Goal: Task Accomplishment & Management: Use online tool/utility

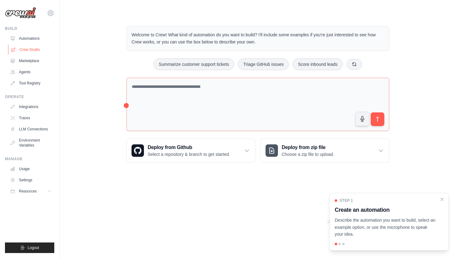
click at [20, 48] on link "Crew Studio" at bounding box center [31, 50] width 47 height 10
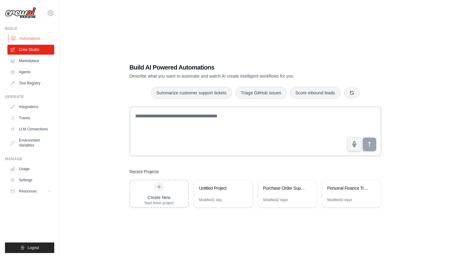
click at [34, 37] on link "Automations" at bounding box center [31, 38] width 47 height 10
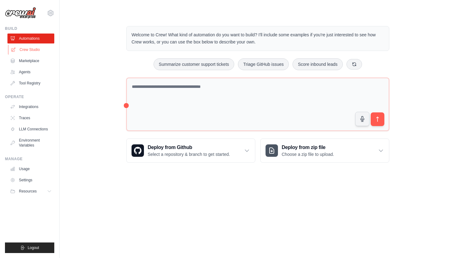
click at [35, 50] on link "Crew Studio" at bounding box center [31, 50] width 47 height 10
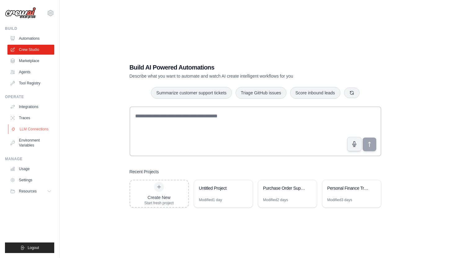
click at [32, 127] on link "LLM Connections" at bounding box center [31, 129] width 47 height 10
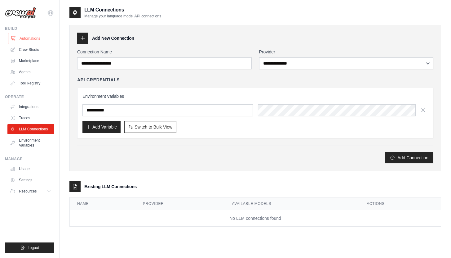
click at [30, 39] on link "Automations" at bounding box center [31, 38] width 47 height 10
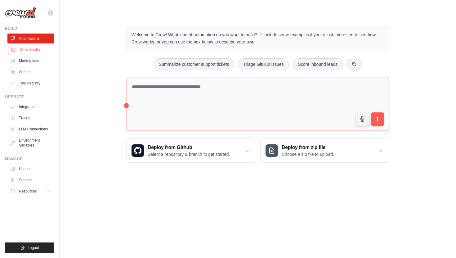
click at [29, 50] on link "Crew Studio" at bounding box center [31, 50] width 47 height 10
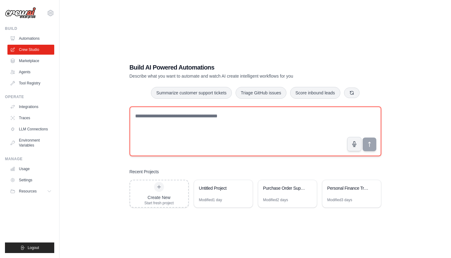
click at [165, 123] on textarea at bounding box center [256, 131] width 252 height 50
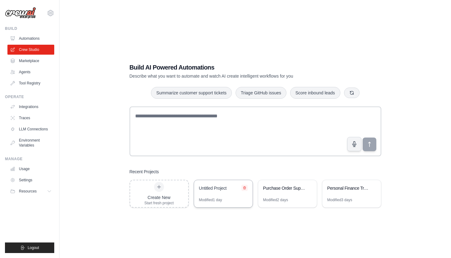
click at [244, 187] on icon at bounding box center [245, 188] width 4 height 4
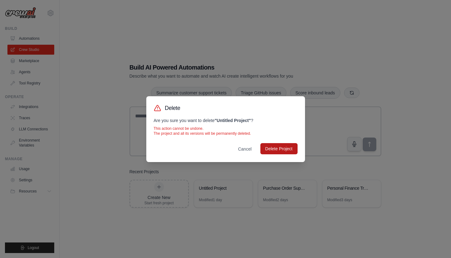
click at [282, 150] on button "Delete Project" at bounding box center [278, 148] width 37 height 11
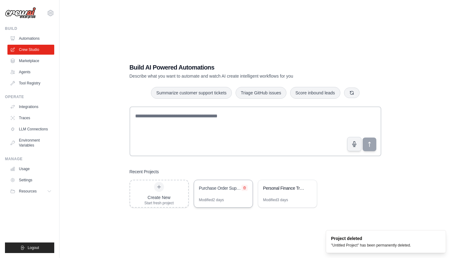
click at [245, 188] on icon at bounding box center [244, 187] width 2 height 3
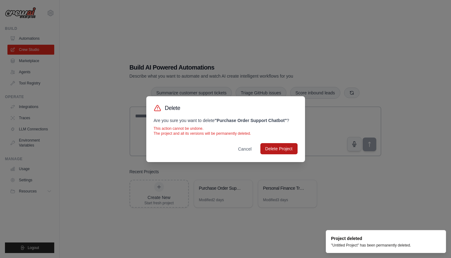
click at [279, 150] on button "Delete Project" at bounding box center [278, 148] width 37 height 11
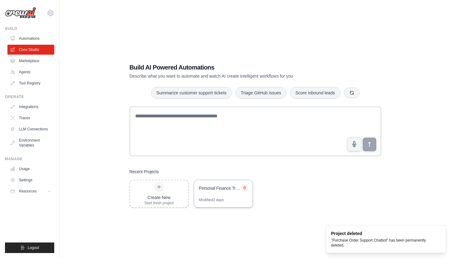
click at [245, 187] on icon at bounding box center [244, 187] width 2 height 3
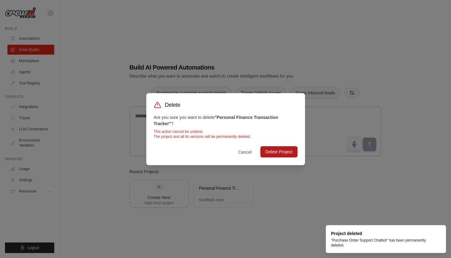
click at [280, 152] on button "Delete Project" at bounding box center [278, 151] width 37 height 11
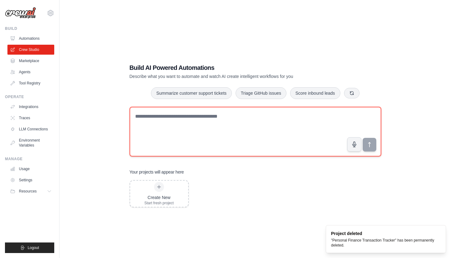
click at [244, 130] on textarea at bounding box center [256, 132] width 252 height 50
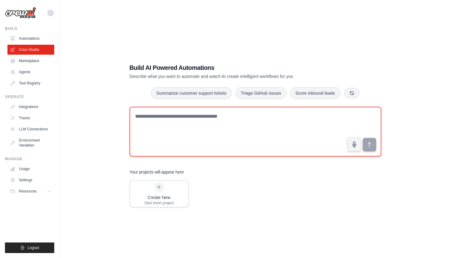
paste textarea "**********"
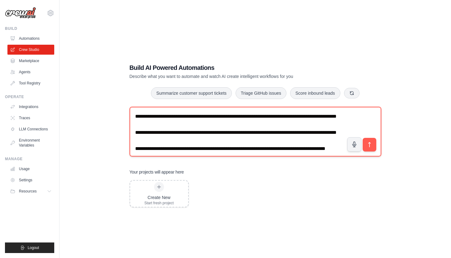
click at [185, 133] on textarea "**********" at bounding box center [256, 132] width 252 height 50
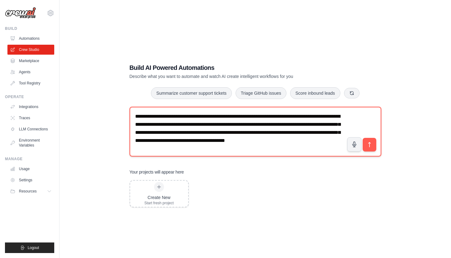
scroll to position [2, 0]
type textarea "**********"
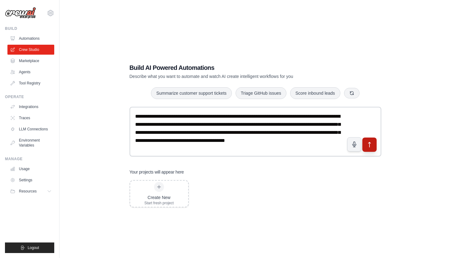
click at [369, 146] on icon "submit" at bounding box center [369, 144] width 2 height 5
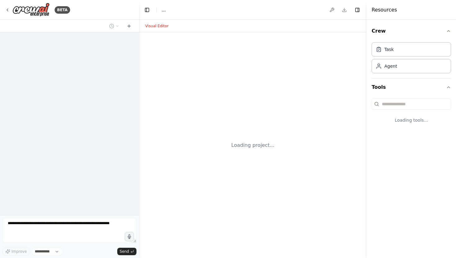
select select "****"
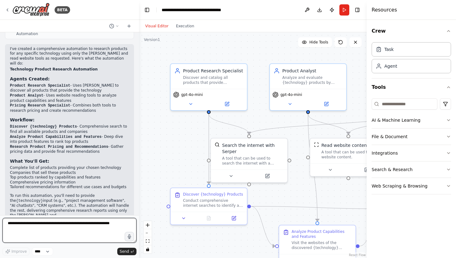
scroll to position [401, 0]
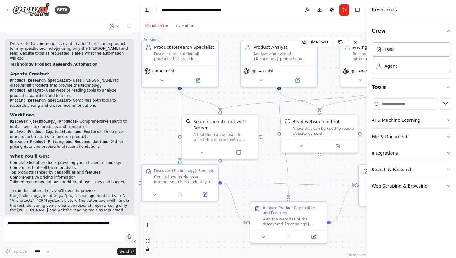
drag, startPoint x: 297, startPoint y: 139, endPoint x: 267, endPoint y: 114, distance: 38.3
click at [267, 114] on div ".deletable-edge-delete-btn { width: 20px; height: 20px; border: 0px solid #ffff…" at bounding box center [252, 144] width 227 height 225
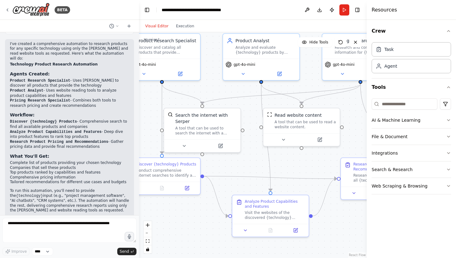
drag, startPoint x: 315, startPoint y: 168, endPoint x: 298, endPoint y: 162, distance: 17.6
click at [298, 162] on div ".deletable-edge-delete-btn { width: 20px; height: 20px; border: 0px solid #ffff…" at bounding box center [252, 144] width 227 height 225
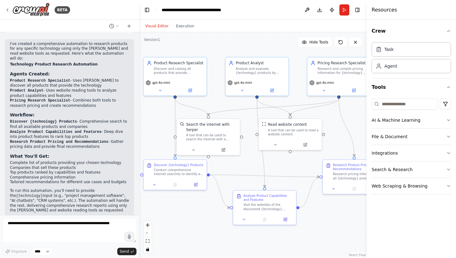
drag, startPoint x: 307, startPoint y: 81, endPoint x: 296, endPoint y: 93, distance: 17.1
click at [296, 93] on div ".deletable-edge-delete-btn { width: 20px; height: 20px; border: 0px solid #ffff…" at bounding box center [252, 144] width 227 height 225
click at [147, 10] on button "Toggle Left Sidebar" at bounding box center [147, 10] width 9 height 9
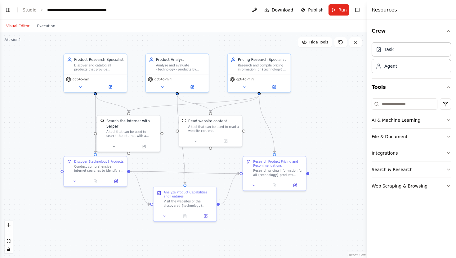
drag, startPoint x: 254, startPoint y: 121, endPoint x: 317, endPoint y: 118, distance: 63.6
click at [317, 118] on div ".deletable-edge-delete-btn { width: 20px; height: 20px; border: 0px solid #ffff…" at bounding box center [183, 144] width 366 height 225
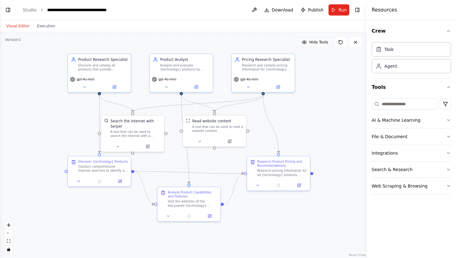
click at [322, 44] on span "Hide Tools" at bounding box center [318, 42] width 19 height 5
click at [322, 44] on span "Show Tools" at bounding box center [317, 42] width 20 height 5
click at [449, 32] on icon "button" at bounding box center [448, 31] width 5 height 5
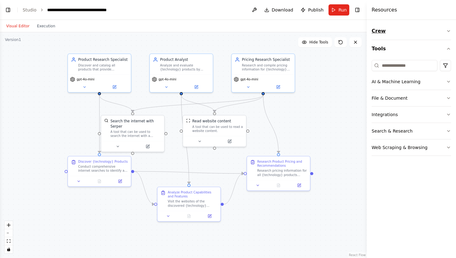
click at [449, 32] on icon "button" at bounding box center [448, 31] width 5 height 5
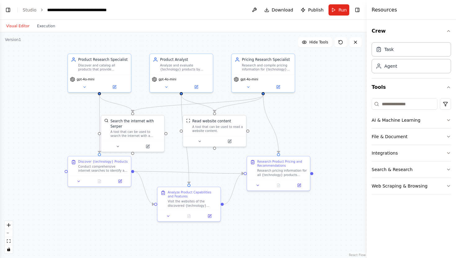
click at [428, 10] on div "Resources" at bounding box center [410, 10] width 89 height 20
click at [357, 11] on button "Toggle Right Sidebar" at bounding box center [357, 10] width 9 height 9
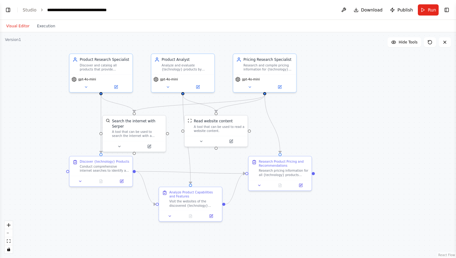
drag, startPoint x: 325, startPoint y: 102, endPoint x: 351, endPoint y: 102, distance: 25.1
click at [351, 102] on div ".deletable-edge-delete-btn { width: 20px; height: 20px; border: 0px solid #ffff…" at bounding box center [228, 144] width 456 height 225
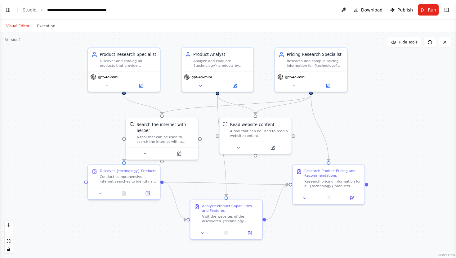
drag, startPoint x: 341, startPoint y: 100, endPoint x: 385, endPoint y: 101, distance: 44.0
click at [385, 101] on div ".deletable-edge-delete-btn { width: 20px; height: 20px; border: 0px solid #ffff…" at bounding box center [228, 144] width 456 height 225
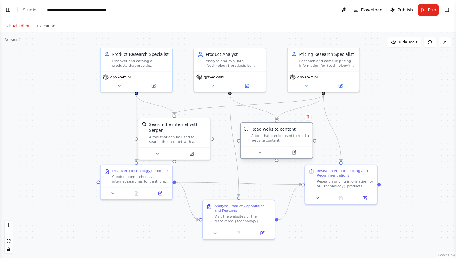
drag, startPoint x: 269, startPoint y: 133, endPoint x: 277, endPoint y: 139, distance: 10.1
click at [277, 139] on div "A tool that can be used to read a website content." at bounding box center [280, 137] width 58 height 9
click at [120, 177] on div "Conduct comprehensive internet searches to identify all available products that…" at bounding box center [140, 177] width 57 height 9
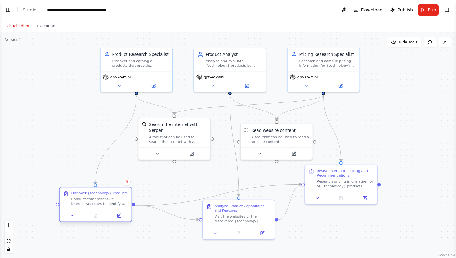
drag, startPoint x: 131, startPoint y: 175, endPoint x: 88, endPoint y: 201, distance: 49.7
click at [88, 201] on div "Conduct comprehensive internet searches to identify all available products that…" at bounding box center [99, 200] width 57 height 9
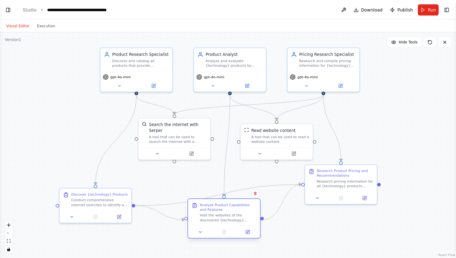
drag, startPoint x: 231, startPoint y: 209, endPoint x: 215, endPoint y: 209, distance: 15.2
click at [215, 209] on div "Analyze Product Capabilities and Features" at bounding box center [228, 206] width 57 height 9
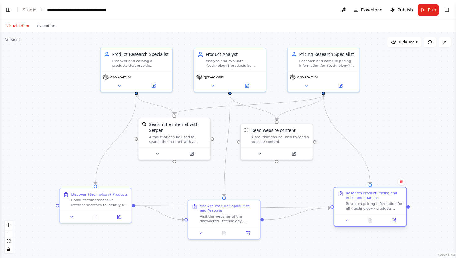
drag, startPoint x: 335, startPoint y: 174, endPoint x: 363, endPoint y: 198, distance: 36.5
click at [363, 198] on div "Research Product Pricing and Recommendations" at bounding box center [374, 195] width 57 height 9
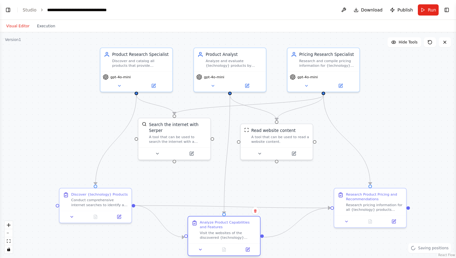
drag, startPoint x: 226, startPoint y: 210, endPoint x: 225, endPoint y: 233, distance: 22.6
click at [225, 229] on div "Analyze Product Capabilities and Features" at bounding box center [228, 224] width 57 height 9
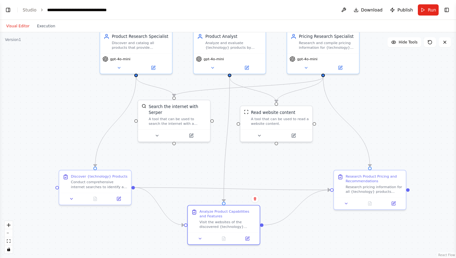
drag, startPoint x: 302, startPoint y: 184, endPoint x: 300, endPoint y: 157, distance: 26.7
click at [300, 158] on div ".deletable-edge-delete-btn { width: 20px; height: 20px; border: 0px solid #ffff…" at bounding box center [228, 144] width 456 height 225
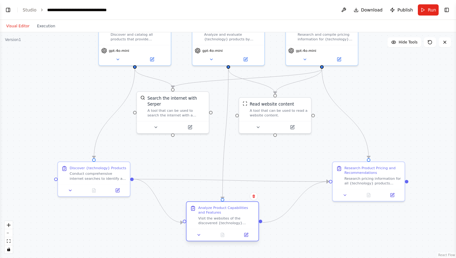
drag, startPoint x: 216, startPoint y: 207, endPoint x: 217, endPoint y: 213, distance: 6.5
click at [217, 213] on div "Analyze Product Capabilities and Features" at bounding box center [226, 209] width 57 height 9
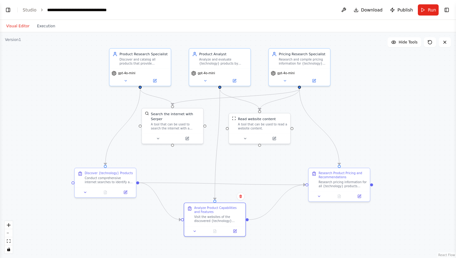
drag, startPoint x: 192, startPoint y: 137, endPoint x: 186, endPoint y: 152, distance: 16.1
click at [186, 152] on div ".deletable-edge-delete-btn { width: 20px; height: 20px; border: 0px solid #ffff…" at bounding box center [228, 144] width 456 height 225
drag, startPoint x: 178, startPoint y: 129, endPoint x: 183, endPoint y: 145, distance: 16.9
click at [183, 145] on div "Search the internet with Serper A tool that can be used to search the internet …" at bounding box center [174, 135] width 61 height 25
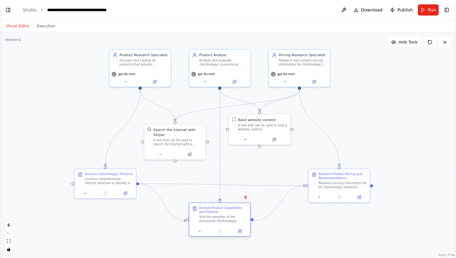
drag, startPoint x: 218, startPoint y: 213, endPoint x: 223, endPoint y: 214, distance: 5.0
click at [223, 214] on div "Analyze Product Capabilities and Features Visit the websites of the discovered …" at bounding box center [223, 213] width 48 height 17
drag, startPoint x: 259, startPoint y: 126, endPoint x: 257, endPoint y: 137, distance: 11.0
click at [257, 137] on div "A tool that can be used to read a website content." at bounding box center [262, 136] width 49 height 8
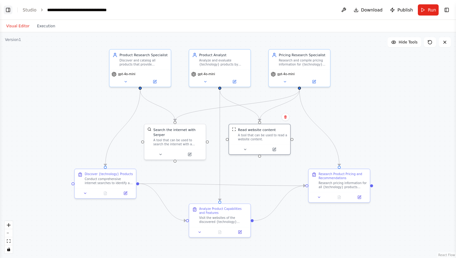
click at [8, 11] on button "Toggle Left Sidebar" at bounding box center [8, 10] width 9 height 9
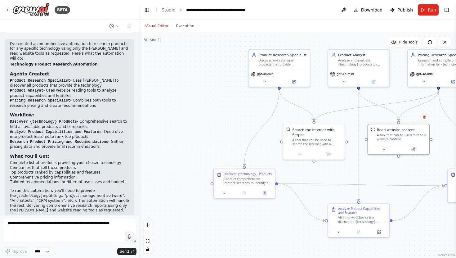
drag, startPoint x: 48, startPoint y: 80, endPoint x: 69, endPoint y: 85, distance: 21.6
click at [68, 88] on li "Product Analyst - Uses website reading tools to analyze product capabilities an…" at bounding box center [69, 93] width 119 height 10
click at [72, 88] on li "Product Analyst - Uses website reading tools to analyze product capabilities an…" at bounding box center [69, 93] width 119 height 10
drag, startPoint x: 74, startPoint y: 90, endPoint x: 101, endPoint y: 95, distance: 27.4
click at [101, 98] on li "Pricing Research Specialist - Combines both tools to research pricing and creat…" at bounding box center [69, 103] width 119 height 10
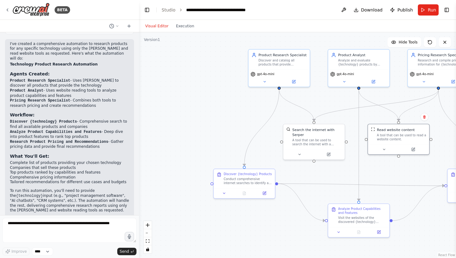
click at [92, 98] on li "Pricing Research Specialist - Combines both tools to research pricing and creat…" at bounding box center [69, 103] width 119 height 10
click at [65, 228] on textarea at bounding box center [69, 230] width 134 height 25
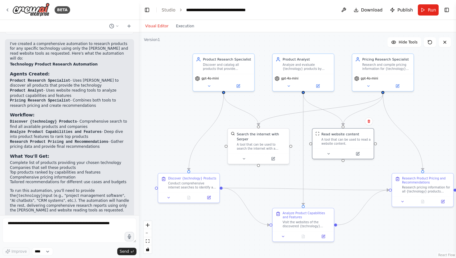
drag, startPoint x: 240, startPoint y: 127, endPoint x: 184, endPoint y: 132, distance: 55.6
click at [184, 132] on div ".deletable-edge-delete-btn { width: 20px; height: 20px; border: 0px solid #ffff…" at bounding box center [297, 144] width 317 height 225
click at [427, 13] on button "Run" at bounding box center [427, 9] width 21 height 11
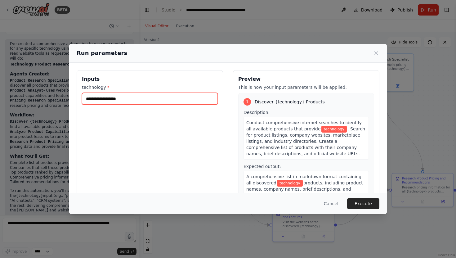
click at [186, 100] on input "technology *" at bounding box center [150, 99] width 136 height 12
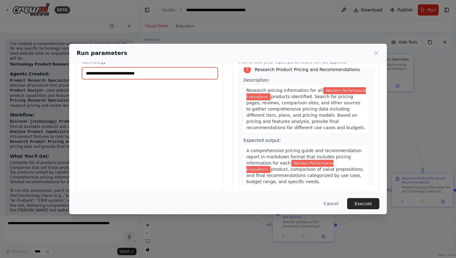
scroll to position [32, 0]
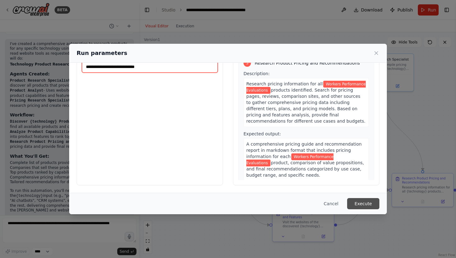
type input "**********"
click at [367, 201] on button "Execute" at bounding box center [363, 203] width 32 height 11
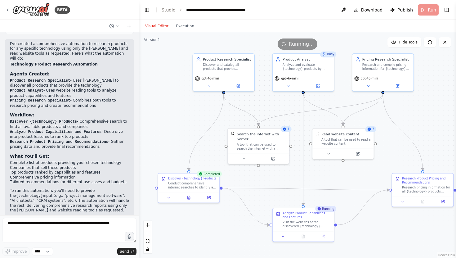
click at [192, 31] on div "Visual Editor Execution" at bounding box center [169, 26] width 56 height 12
click at [148, 9] on button "Toggle Left Sidebar" at bounding box center [147, 10] width 9 height 9
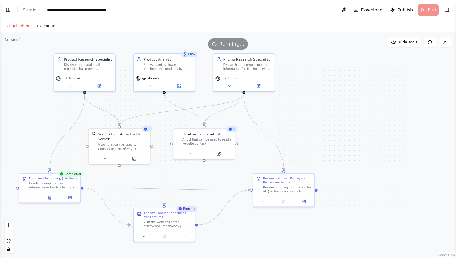
click at [46, 27] on button "Execution" at bounding box center [46, 25] width 26 height 7
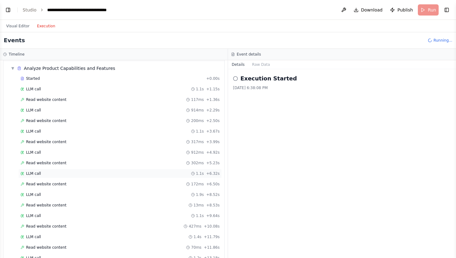
scroll to position [0, 0]
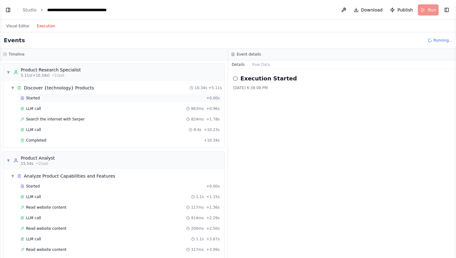
click at [97, 95] on div "Started" at bounding box center [111, 97] width 183 height 5
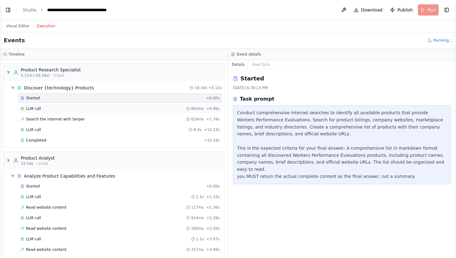
click at [96, 105] on div "LLM call 863ms + 0.96s" at bounding box center [119, 108] width 203 height 9
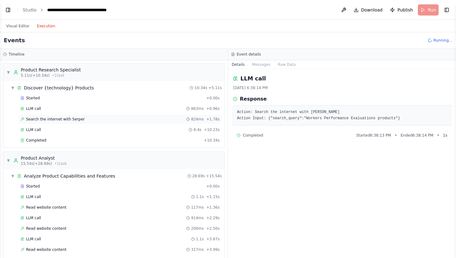
click at [95, 117] on div "Search the internet with Serper 824ms + 1.78s" at bounding box center [119, 119] width 199 height 5
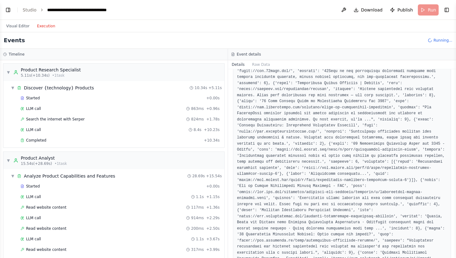
scroll to position [198, 0]
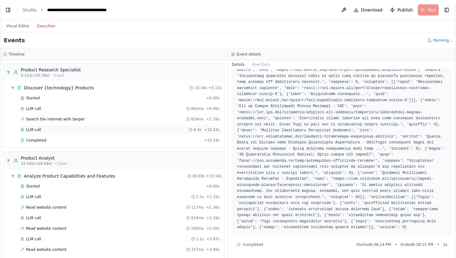
click at [103, 127] on div "LLM call 8.4s + 10.23s" at bounding box center [119, 129] width 199 height 5
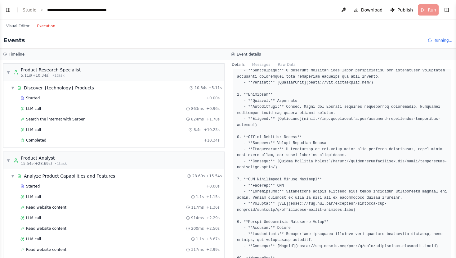
scroll to position [302, 0]
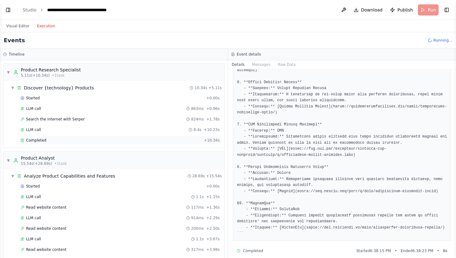
click at [91, 141] on div "Completed" at bounding box center [110, 140] width 181 height 5
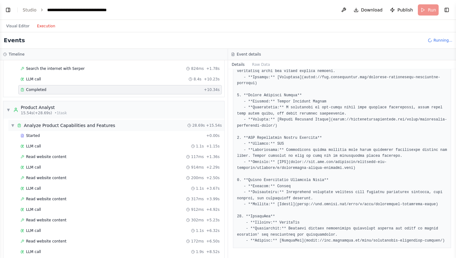
scroll to position [62, 0]
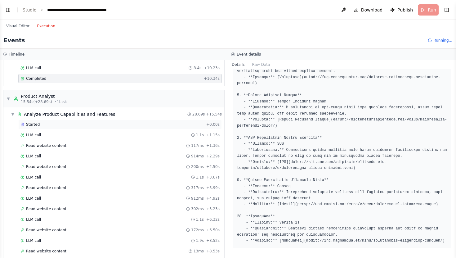
click at [88, 123] on div "Started" at bounding box center [111, 124] width 183 height 5
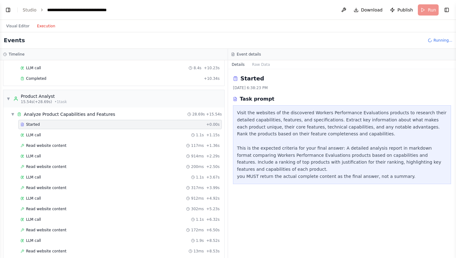
scroll to position [0, 0]
click at [86, 133] on div "LLM call 1.1s + 1.15s" at bounding box center [119, 134] width 199 height 5
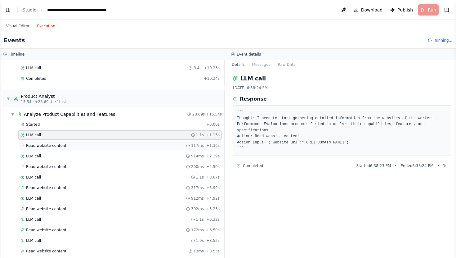
click at [85, 141] on div "Read website content 117ms + 1.36s" at bounding box center [119, 145] width 203 height 9
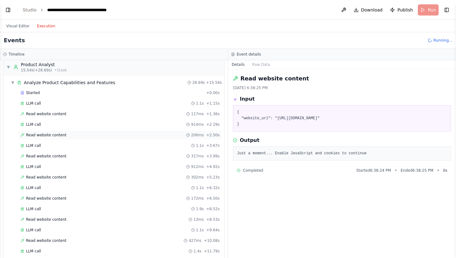
scroll to position [93, 0]
click at [83, 125] on div "LLM call 914ms + 2.29s" at bounding box center [119, 124] width 199 height 5
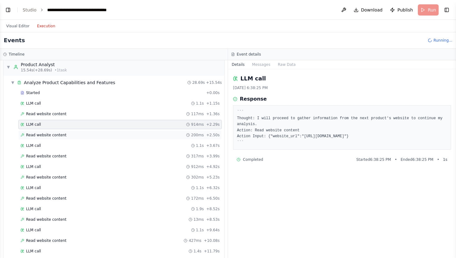
click at [81, 133] on div "Read website content 200ms + 2.50s" at bounding box center [119, 134] width 199 height 5
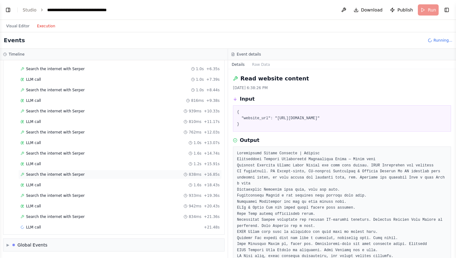
scroll to position [458, 0]
click at [63, 207] on div "LLM call 942ms + 20.43s" at bounding box center [119, 205] width 199 height 5
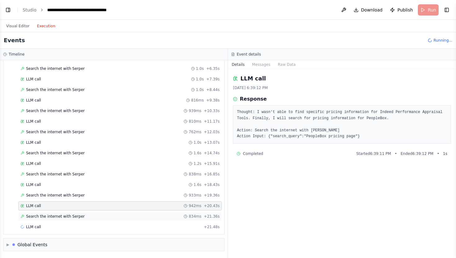
click at [63, 214] on span "Search the internet with Serper" at bounding box center [55, 216] width 59 height 5
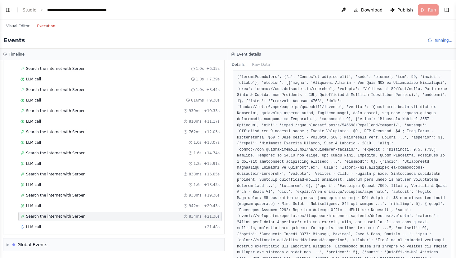
scroll to position [162, 0]
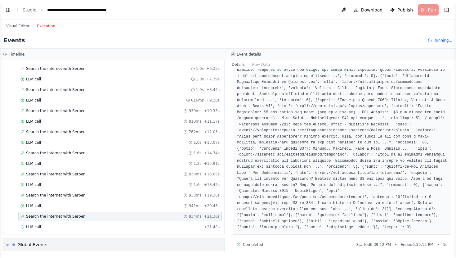
click at [52, 246] on div "▶ Global Events" at bounding box center [113, 244] width 221 height 12
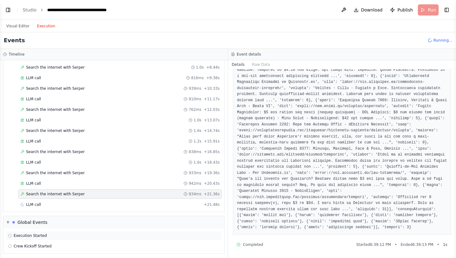
scroll to position [483, 0]
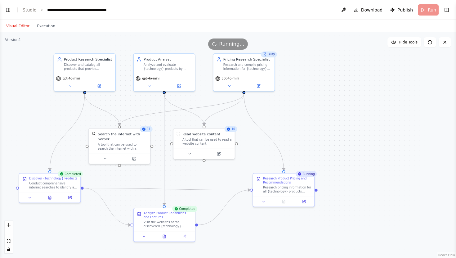
click at [10, 25] on button "Visual Editor" at bounding box center [17, 25] width 31 height 7
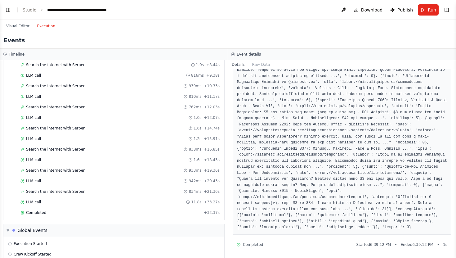
click at [42, 26] on button "Execution" at bounding box center [46, 25] width 26 height 7
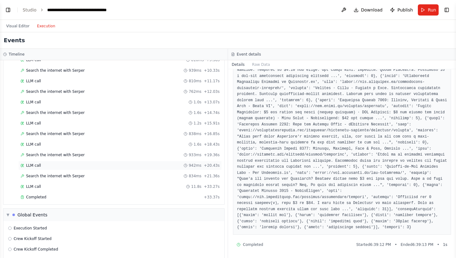
scroll to position [515, 0]
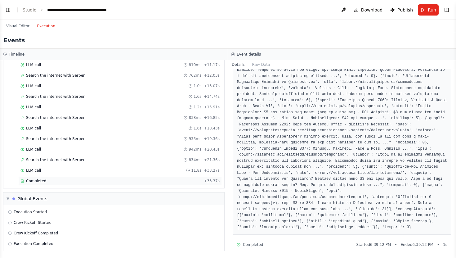
click at [70, 181] on div "Completed" at bounding box center [110, 180] width 181 height 5
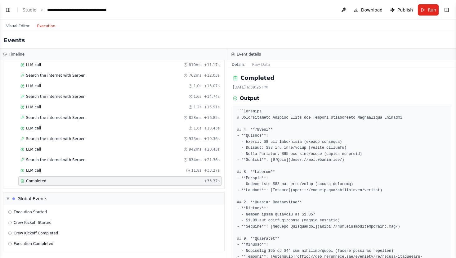
scroll to position [0, 0]
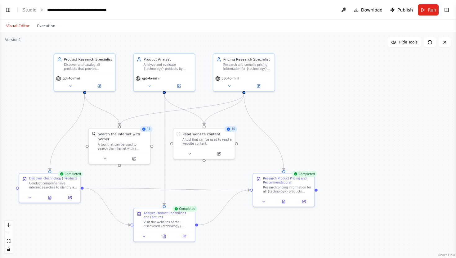
click at [23, 23] on button "Visual Editor" at bounding box center [17, 25] width 31 height 7
click at [317, 189] on div at bounding box center [315, 188] width 3 height 3
drag, startPoint x: 316, startPoint y: 190, endPoint x: 350, endPoint y: 126, distance: 72.0
click at [350, 127] on div ".deletable-edge-delete-btn { width: 20px; height: 20px; border: 0px solid #ffff…" at bounding box center [228, 144] width 456 height 225
click at [446, 11] on button "Toggle Right Sidebar" at bounding box center [446, 10] width 9 height 9
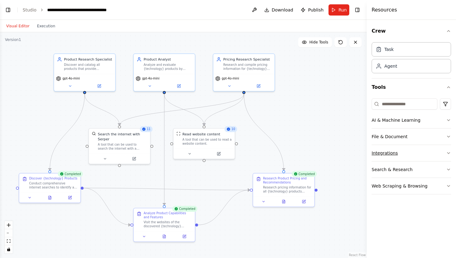
click at [399, 155] on button "Integrations" at bounding box center [410, 153] width 79 height 16
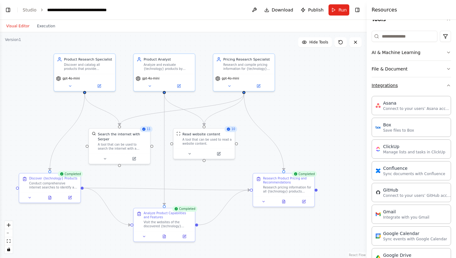
scroll to position [66, 0]
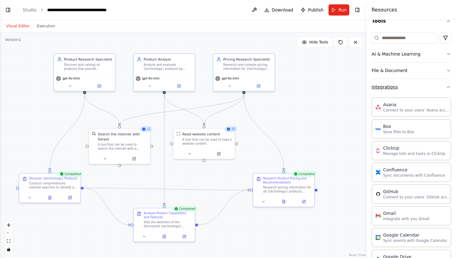
click at [392, 85] on button "Integrations" at bounding box center [410, 87] width 79 height 16
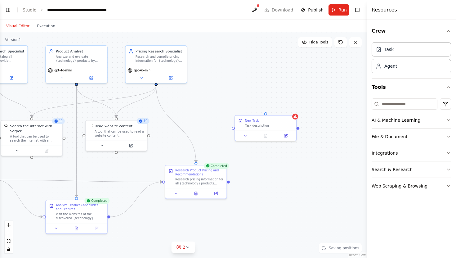
drag, startPoint x: 340, startPoint y: 176, endPoint x: 248, endPoint y: 167, distance: 91.9
click at [248, 167] on div ".deletable-edge-delete-btn { width: 20px; height: 20px; border: 0px solid #ffff…" at bounding box center [183, 144] width 366 height 225
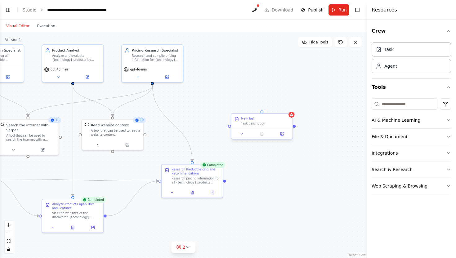
click at [249, 123] on div "Task description" at bounding box center [265, 123] width 48 height 4
click at [252, 121] on div "New Task Task description" at bounding box center [265, 121] width 48 height 9
click at [283, 133] on icon at bounding box center [282, 134] width 4 height 4
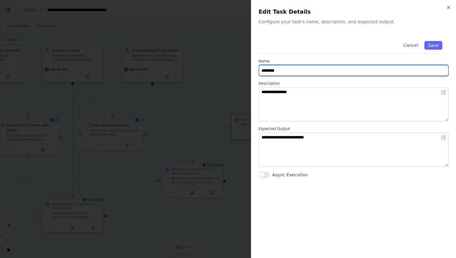
click at [333, 71] on input "********" at bounding box center [353, 70] width 190 height 11
type input "**********"
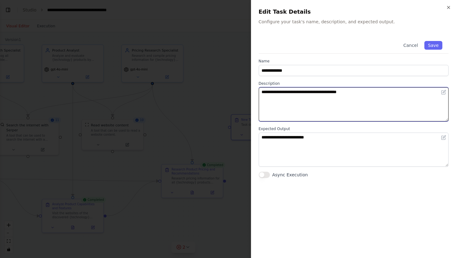
type textarea "**********"
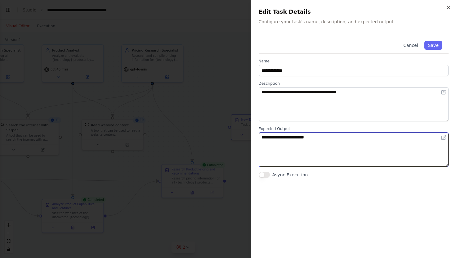
click at [294, 139] on textarea "**********" at bounding box center [353, 149] width 190 height 34
type textarea "**********"
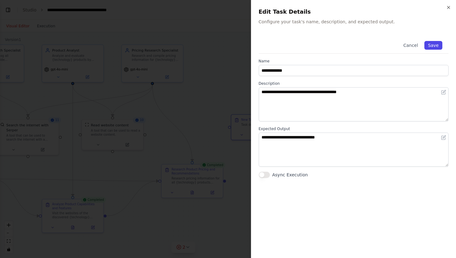
click at [434, 47] on button "Save" at bounding box center [433, 45] width 18 height 9
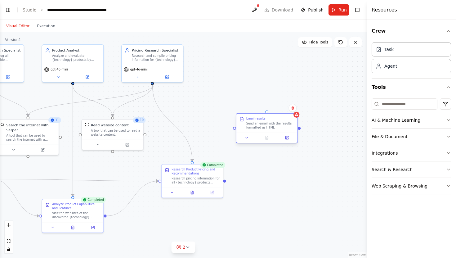
drag, startPoint x: 263, startPoint y: 124, endPoint x: 270, endPoint y: 125, distance: 7.2
click at [270, 125] on div "Send an email with the results formatted as HTML" at bounding box center [270, 125] width 48 height 8
drag, startPoint x: 153, startPoint y: 84, endPoint x: 271, endPoint y: 113, distance: 122.0
click at [231, 113] on div "Product Research Specialist Discover and catalog all products that provide {tec…" at bounding box center [84, 110] width 294 height 181
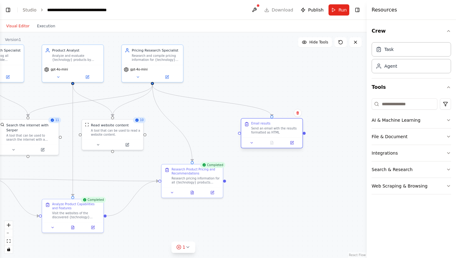
drag, startPoint x: 273, startPoint y: 120, endPoint x: 274, endPoint y: 126, distance: 5.3
click at [274, 126] on div "Email results Send an email with the results formatted as HTML" at bounding box center [275, 127] width 48 height 13
click at [399, 149] on button "Integrations" at bounding box center [410, 153] width 79 height 16
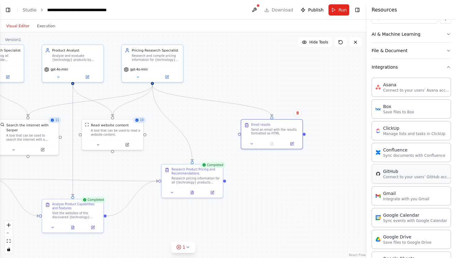
scroll to position [86, 0]
drag, startPoint x: 328, startPoint y: 200, endPoint x: 296, endPoint y: 86, distance: 118.4
click at [296, 86] on div "Integrate with you Gmail" at bounding box center [304, 85] width 49 height 4
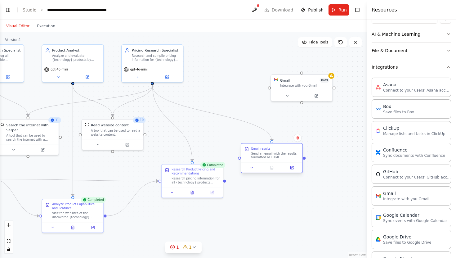
drag, startPoint x: 273, startPoint y: 135, endPoint x: 274, endPoint y: 161, distance: 25.7
click at [274, 159] on div "Send an email with the results formatted as HTML" at bounding box center [275, 155] width 48 height 8
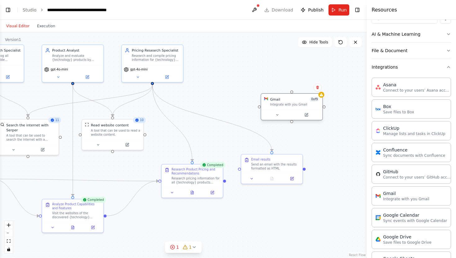
drag, startPoint x: 292, startPoint y: 82, endPoint x: 283, endPoint y: 103, distance: 22.2
click at [283, 103] on div "Integrate with you Gmail" at bounding box center [294, 105] width 49 height 4
drag, startPoint x: 152, startPoint y: 84, endPoint x: 294, endPoint y: 94, distance: 142.6
click at [294, 94] on div ".deletable-edge-delete-btn { width: 20px; height: 20px; border: 0px solid #ffff…" at bounding box center [183, 144] width 366 height 225
drag, startPoint x: 291, startPoint y: 99, endPoint x: 300, endPoint y: 113, distance: 17.0
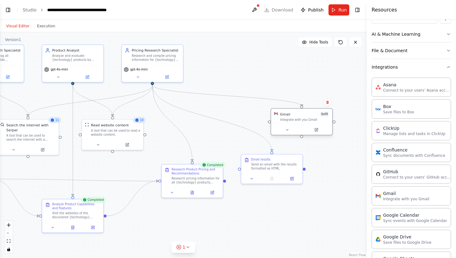
click at [300, 113] on div "Gmail 0 of 9" at bounding box center [304, 114] width 49 height 5
click at [315, 130] on icon at bounding box center [316, 129] width 3 height 3
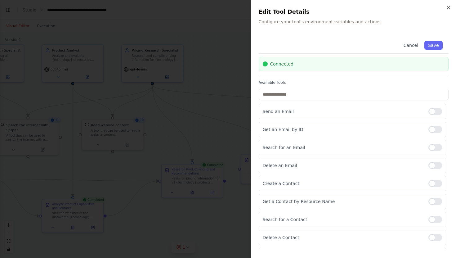
scroll to position [18, 0]
click at [433, 112] on div at bounding box center [435, 111] width 14 height 7
click at [427, 43] on button "Save" at bounding box center [433, 45] width 18 height 9
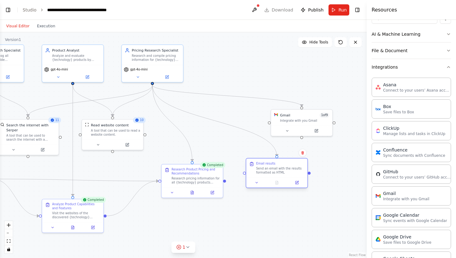
drag, startPoint x: 279, startPoint y: 162, endPoint x: 286, endPoint y: 165, distance: 7.8
click at [286, 165] on div "Email results Send an email with the results formatted as HTML" at bounding box center [280, 167] width 48 height 13
drag, startPoint x: 224, startPoint y: 181, endPoint x: 248, endPoint y: 176, distance: 24.1
click at [248, 176] on div ".deletable-edge-delete-btn { width: 20px; height: 20px; border: 0px solid #ffff…" at bounding box center [183, 144] width 366 height 225
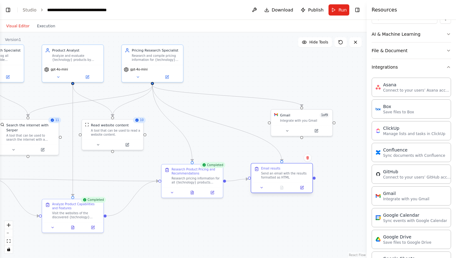
drag, startPoint x: 275, startPoint y: 173, endPoint x: 274, endPoint y: 177, distance: 4.0
click at [274, 177] on div "Send an email with the results formatted as HTML" at bounding box center [285, 175] width 48 height 8
click at [339, 10] on span "Run" at bounding box center [342, 10] width 8 height 6
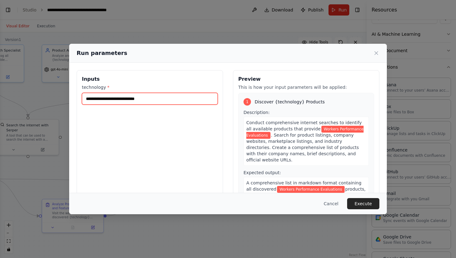
click at [172, 99] on input "**********" at bounding box center [150, 99] width 136 height 12
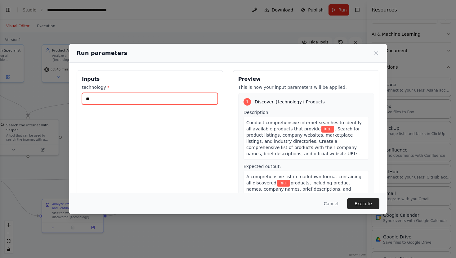
type input "*"
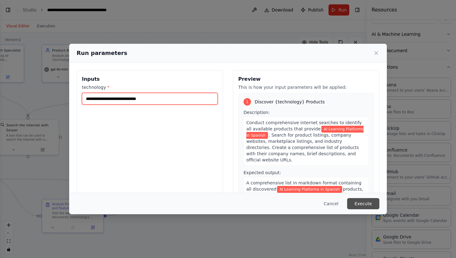
type input "**********"
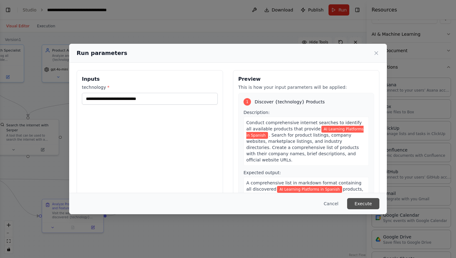
click at [368, 203] on button "Execute" at bounding box center [363, 203] width 32 height 11
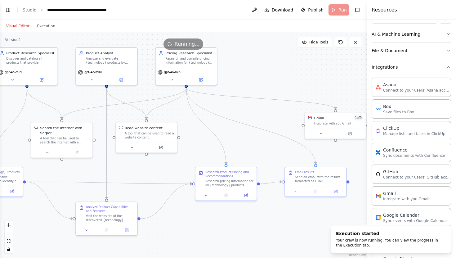
drag, startPoint x: 216, startPoint y: 144, endPoint x: 250, endPoint y: 147, distance: 33.9
click at [250, 147] on div ".deletable-edge-delete-btn { width: 20px; height: 20px; border: 0px solid #ffff…" at bounding box center [183, 144] width 366 height 225
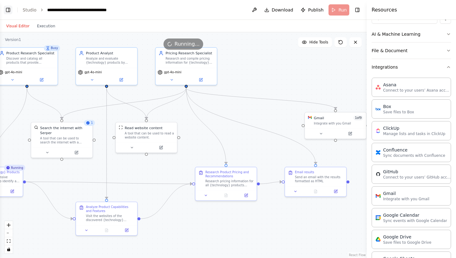
click at [10, 11] on button "Toggle Left Sidebar" at bounding box center [8, 10] width 9 height 9
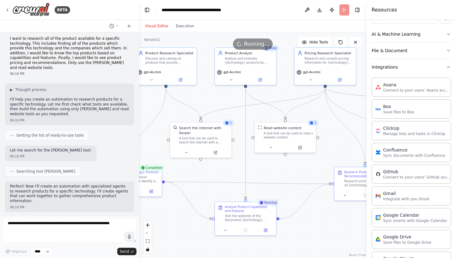
scroll to position [0, 0]
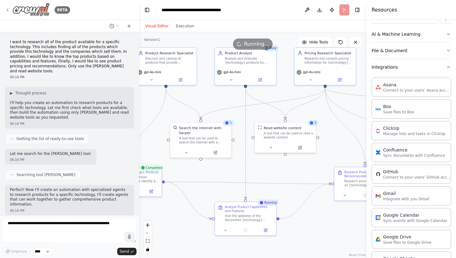
click at [7, 9] on icon at bounding box center [7, 9] width 5 height 5
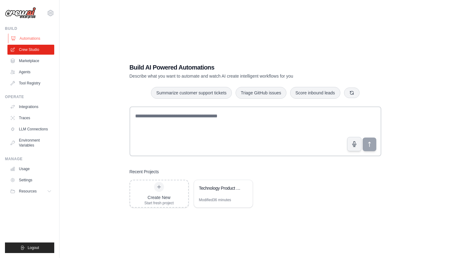
click at [32, 34] on link "Automations" at bounding box center [31, 38] width 47 height 10
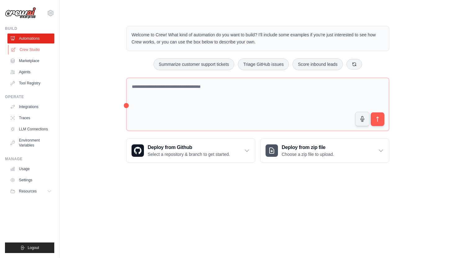
click at [30, 52] on link "Crew Studio" at bounding box center [31, 50] width 47 height 10
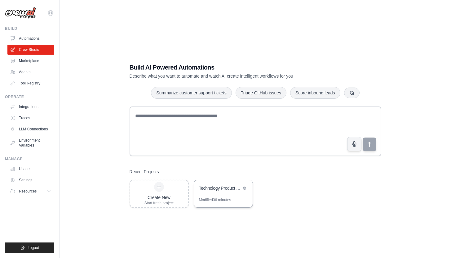
click at [220, 186] on div "Technology Product Research Automation" at bounding box center [220, 188] width 42 height 6
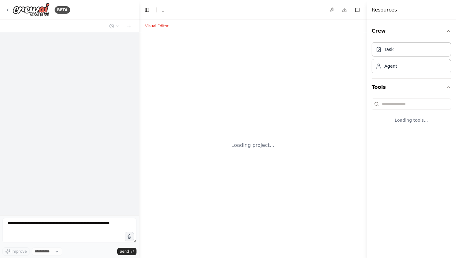
select select "****"
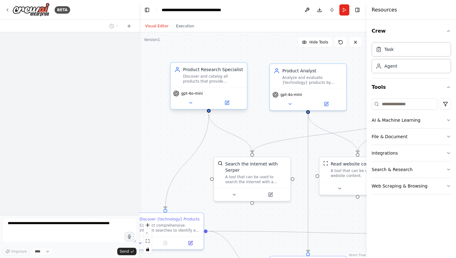
scroll to position [406, 0]
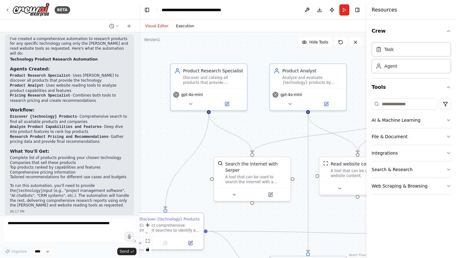
click at [184, 27] on button "Execution" at bounding box center [185, 25] width 26 height 7
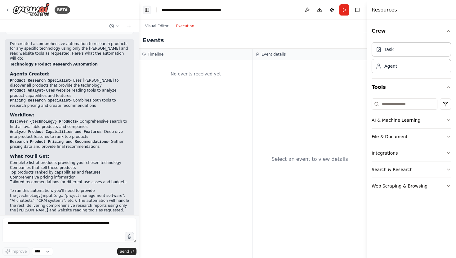
click at [148, 10] on button "Toggle Left Sidebar" at bounding box center [147, 10] width 9 height 9
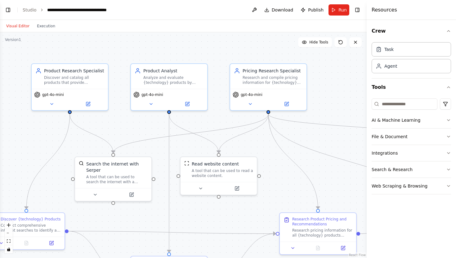
click at [26, 27] on button "Visual Editor" at bounding box center [17, 25] width 31 height 7
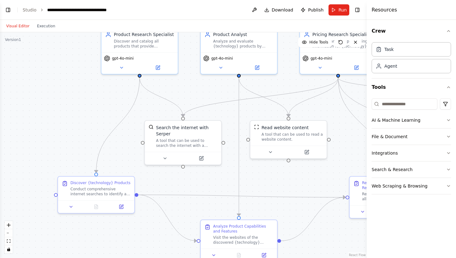
drag, startPoint x: 218, startPoint y: 216, endPoint x: 287, endPoint y: 180, distance: 77.8
click at [287, 180] on div ".deletable-edge-delete-btn { width: 20px; height: 20px; border: 0px solid #ffff…" at bounding box center [183, 144] width 366 height 225
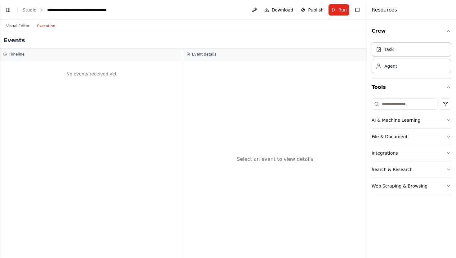
click at [40, 26] on button "Execution" at bounding box center [46, 25] width 26 height 7
click at [31, 9] on link "Studio" at bounding box center [30, 9] width 14 height 5
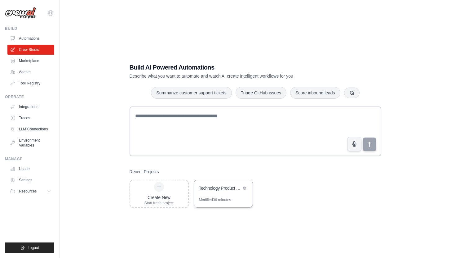
click at [220, 194] on div "Technology Product Research Automation" at bounding box center [223, 188] width 59 height 17
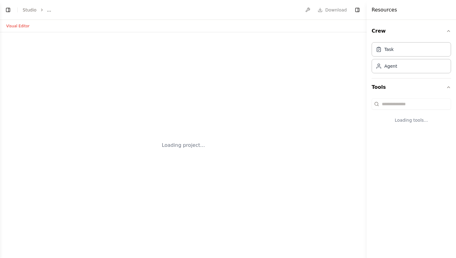
select select "****"
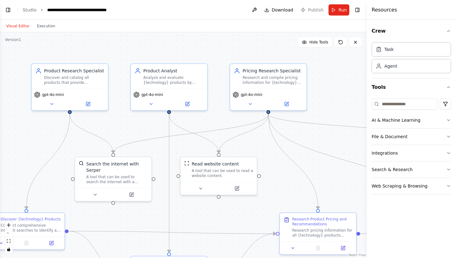
scroll to position [222, 0]
click at [337, 10] on button "Run" at bounding box center [338, 9] width 21 height 11
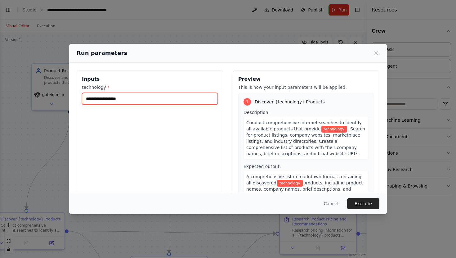
click at [168, 101] on input "technology *" at bounding box center [150, 99] width 136 height 12
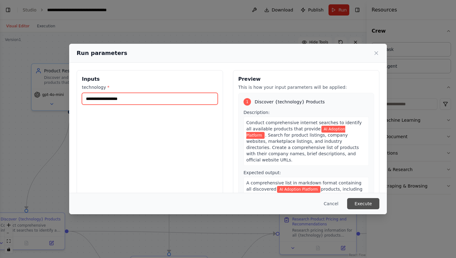
type input "**********"
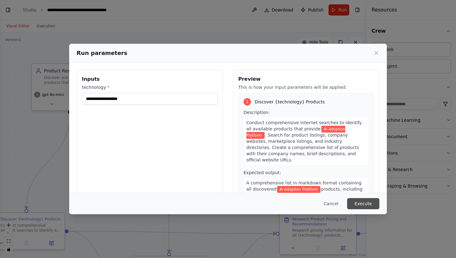
click at [360, 201] on button "Execute" at bounding box center [363, 203] width 32 height 11
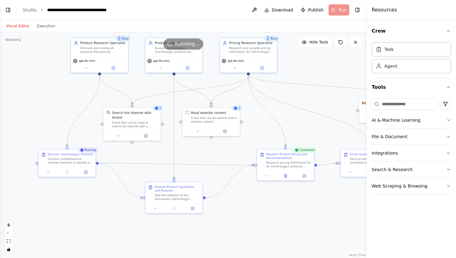
drag, startPoint x: 229, startPoint y: 217, endPoint x: 219, endPoint y: 152, distance: 65.3
click at [219, 153] on div ".deletable-edge-delete-btn { width: 20px; height: 20px; border: 0px solid #ffff…" at bounding box center [183, 144] width 366 height 225
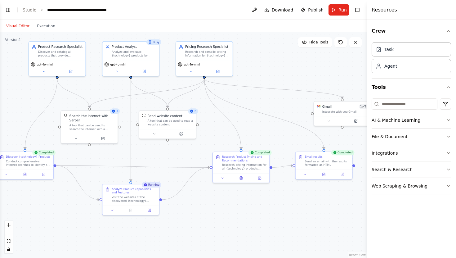
drag, startPoint x: 315, startPoint y: 134, endPoint x: 271, endPoint y: 137, distance: 43.8
click at [271, 137] on div ".deletable-edge-delete-btn { width: 20px; height: 20px; border: 0px solid #ffff…" at bounding box center [183, 144] width 366 height 225
click at [50, 27] on button "Execution" at bounding box center [46, 25] width 26 height 7
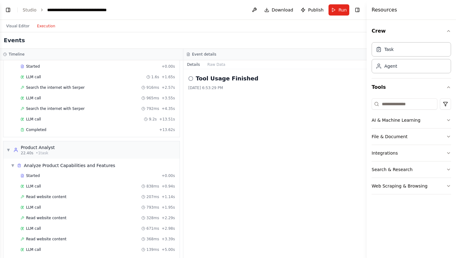
scroll to position [280, 0]
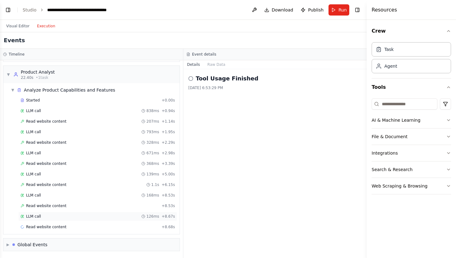
click at [46, 217] on div "LLM call 126ms + 8.67s" at bounding box center [97, 216] width 154 height 5
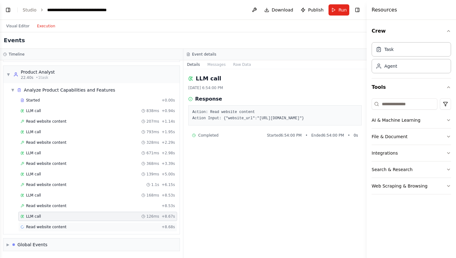
click at [59, 227] on span "Read website content" at bounding box center [46, 226] width 40 height 5
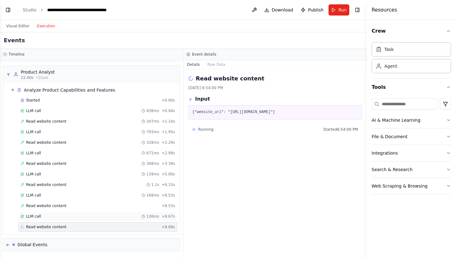
click at [68, 216] on div "LLM call 126ms + 8.67s" at bounding box center [97, 216] width 154 height 5
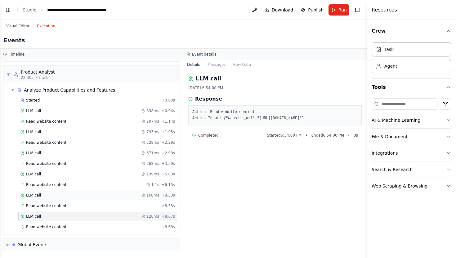
click at [70, 192] on div "LLM call 168ms + 8.53s" at bounding box center [97, 194] width 159 height 9
click at [64, 216] on div "LLM call 126ms + 8.67s" at bounding box center [97, 216] width 154 height 5
click at [23, 28] on button "Visual Editor" at bounding box center [17, 25] width 31 height 7
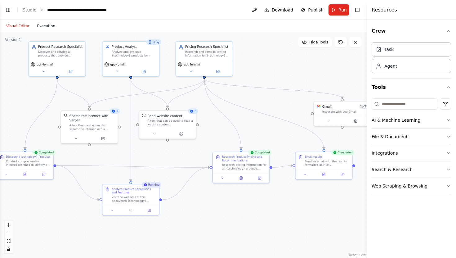
click at [48, 26] on button "Execution" at bounding box center [46, 25] width 26 height 7
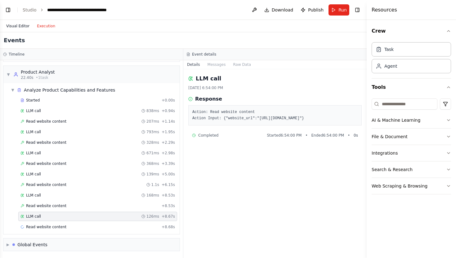
click at [26, 27] on button "Visual Editor" at bounding box center [17, 25] width 31 height 7
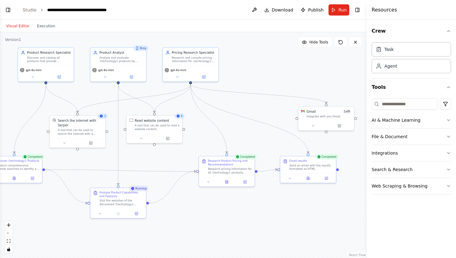
drag, startPoint x: 289, startPoint y: 134, endPoint x: 250, endPoint y: 134, distance: 38.1
click at [251, 134] on div ".deletable-edge-delete-btn { width: 20px; height: 20px; border: 0px solid #ffff…" at bounding box center [183, 144] width 366 height 225
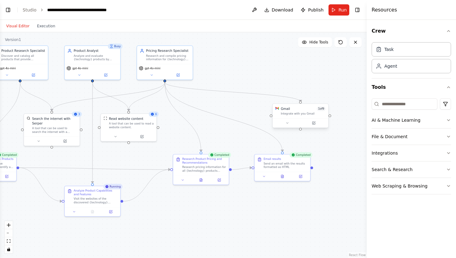
click at [304, 117] on div "Gmail 1 of 9 Integrate with you Gmail" at bounding box center [299, 111] width 55 height 15
click at [315, 122] on icon at bounding box center [313, 123] width 4 height 4
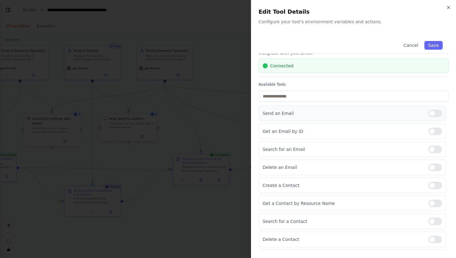
scroll to position [0, 0]
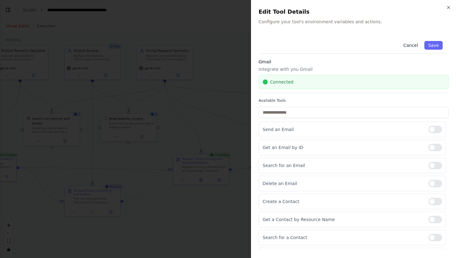
click at [405, 45] on button "Cancel" at bounding box center [410, 45] width 22 height 9
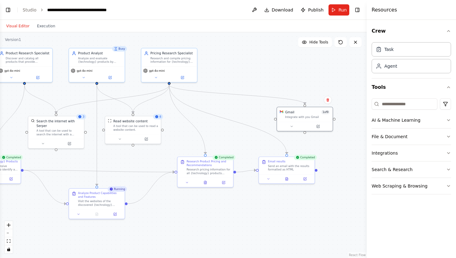
drag, startPoint x: 242, startPoint y: 102, endPoint x: 247, endPoint y: 105, distance: 5.0
click at [247, 105] on div ".deletable-edge-delete-btn { width: 20px; height: 20px; border: 0px solid #ffff…" at bounding box center [183, 144] width 366 height 225
click at [292, 125] on icon at bounding box center [291, 125] width 2 height 1
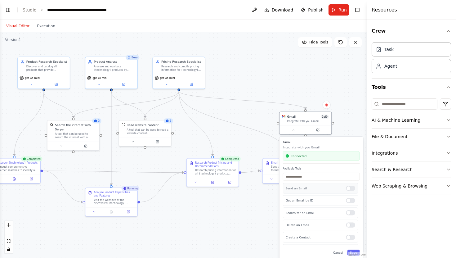
click at [302, 190] on p "Send an Email" at bounding box center [313, 188] width 57 height 4
click at [305, 122] on div "Gmail 1 of 9 Integrate with you Gmail" at bounding box center [305, 118] width 52 height 14
click at [316, 130] on icon at bounding box center [317, 129] width 2 height 2
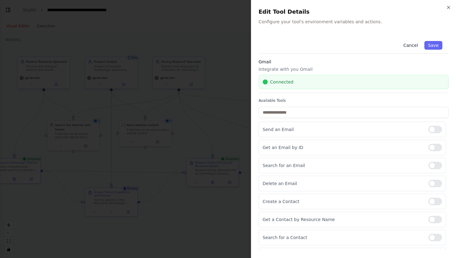
click at [403, 46] on button "Cancel" at bounding box center [410, 45] width 22 height 9
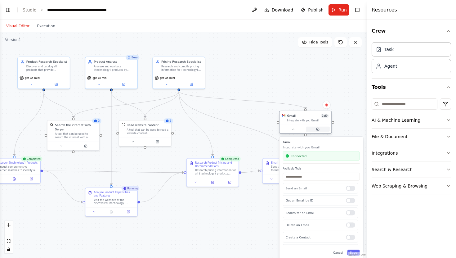
click at [320, 130] on button at bounding box center [318, 128] width 24 height 5
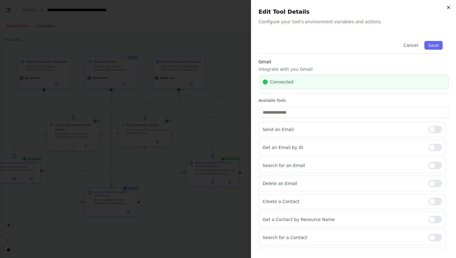
click at [446, 5] on icon "button" at bounding box center [448, 7] width 5 height 5
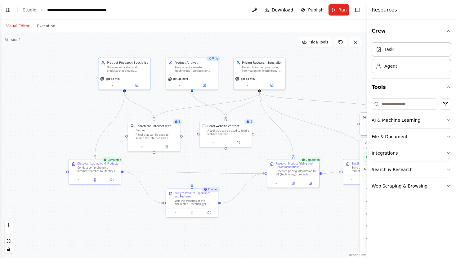
drag, startPoint x: 250, startPoint y: 74, endPoint x: 331, endPoint y: 75, distance: 80.6
click at [331, 75] on div ".deletable-edge-delete-btn { width: 20px; height: 20px; border: 0px solid #ffff…" at bounding box center [183, 144] width 366 height 225
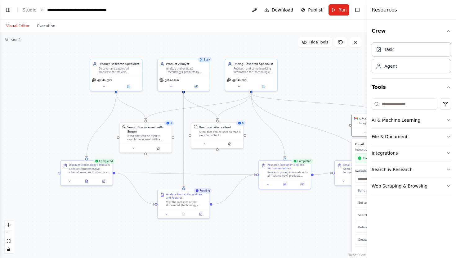
drag, startPoint x: 322, startPoint y: 111, endPoint x: 264, endPoint y: 112, distance: 58.0
click at [264, 112] on div ".deletable-edge-delete-btn { width: 20px; height: 20px; border: 0px solid #ffff…" at bounding box center [183, 144] width 366 height 225
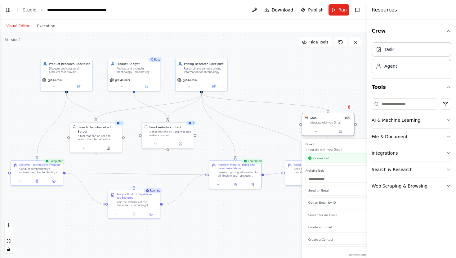
click at [320, 121] on div "Integrate with you Gmail" at bounding box center [330, 122] width 42 height 3
click at [315, 132] on icon at bounding box center [315, 130] width 3 height 3
click at [277, 115] on div ".deletable-edge-delete-btn { width: 20px; height: 20px; border: 0px solid #ffff…" at bounding box center [183, 144] width 366 height 225
click at [316, 131] on icon at bounding box center [315, 130] width 3 height 3
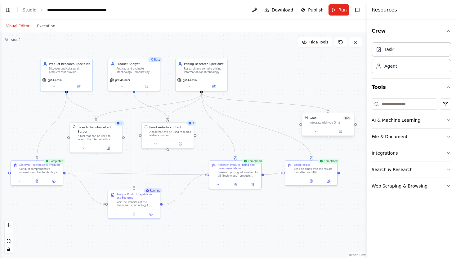
click at [314, 120] on div "Gmail 1 of 9 Integrate with you Gmail" at bounding box center [330, 120] width 42 height 8
click at [11, 9] on button "Toggle Left Sidebar" at bounding box center [8, 10] width 9 height 9
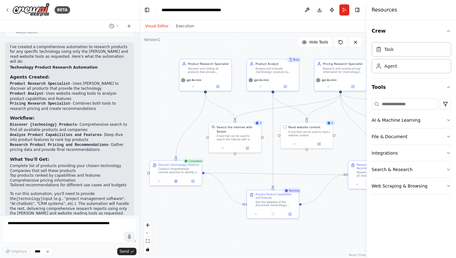
scroll to position [401, 0]
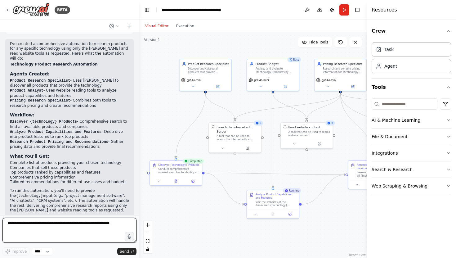
click at [46, 225] on textarea at bounding box center [69, 230] width 134 height 25
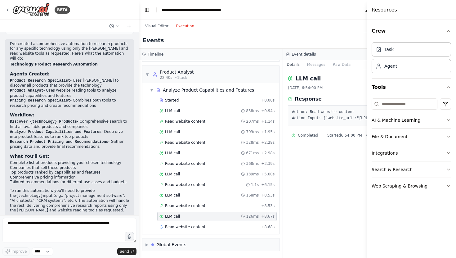
click at [188, 28] on button "Execution" at bounding box center [185, 25] width 26 height 7
click at [203, 222] on div "Read website content + 8.68s" at bounding box center [216, 226] width 119 height 9
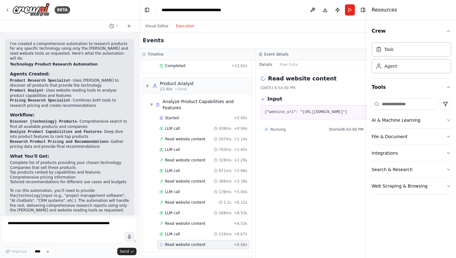
scroll to position [301, 0]
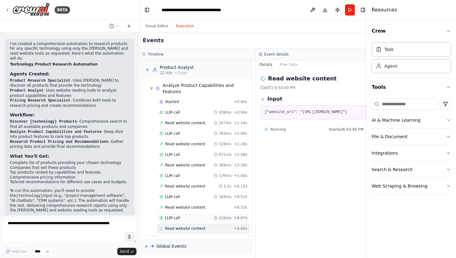
click at [194, 213] on div "LLM call 126ms + 8.67s" at bounding box center [203, 217] width 92 height 9
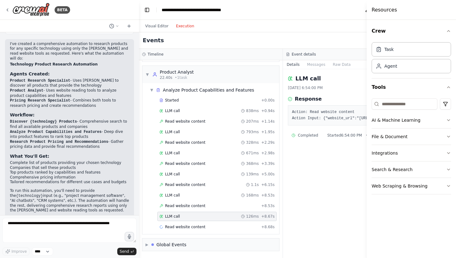
scroll to position [284, 0]
click at [159, 22] on div "Visual Editor Execution" at bounding box center [169, 26] width 56 height 12
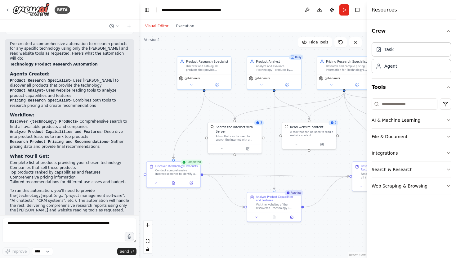
click at [159, 24] on button "Visual Editor" at bounding box center [156, 25] width 31 height 7
click at [358, 8] on button "Toggle Right Sidebar" at bounding box center [357, 10] width 9 height 9
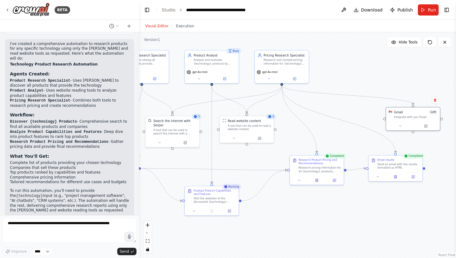
drag, startPoint x: 414, startPoint y: 112, endPoint x: 330, endPoint y: 100, distance: 84.5
click at [330, 100] on div ".deletable-edge-delete-btn { width: 20px; height: 20px; border: 0px solid #ffff…" at bounding box center [297, 144] width 317 height 225
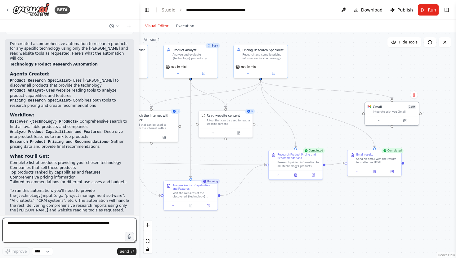
click at [86, 224] on textarea at bounding box center [69, 230] width 134 height 25
type textarea "**********"
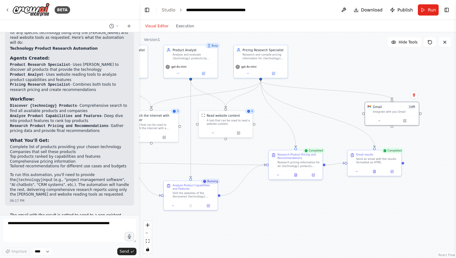
scroll to position [448, 0]
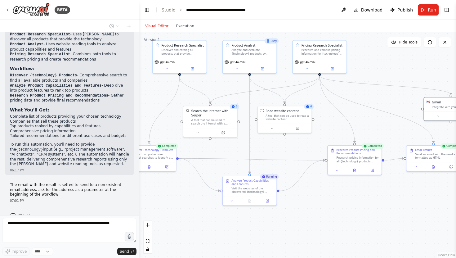
drag, startPoint x: 242, startPoint y: 205, endPoint x: 297, endPoint y: 197, distance: 55.0
click at [297, 197] on div ".deletable-edge-delete-btn { width: 20px; height: 20px; border: 0px solid #ffff…" at bounding box center [297, 144] width 317 height 225
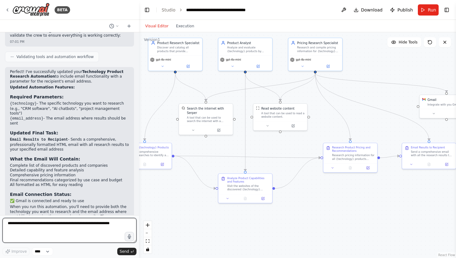
scroll to position [873, 0]
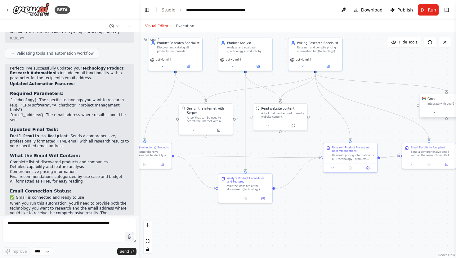
click at [436, 104] on div "Integrate with you Gmail" at bounding box center [448, 103] width 43 height 3
drag, startPoint x: 382, startPoint y: 101, endPoint x: 324, endPoint y: 104, distance: 58.3
click at [324, 104] on div ".deletable-edge-delete-btn { width: 20px; height: 20px; border: 0px solid #ffff…" at bounding box center [297, 144] width 317 height 225
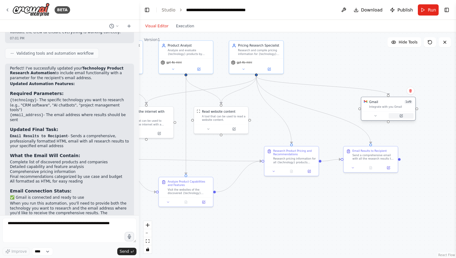
click at [401, 115] on icon at bounding box center [401, 115] width 2 height 2
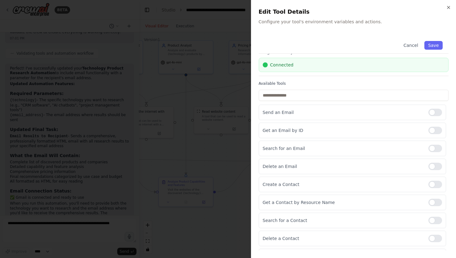
scroll to position [0, 0]
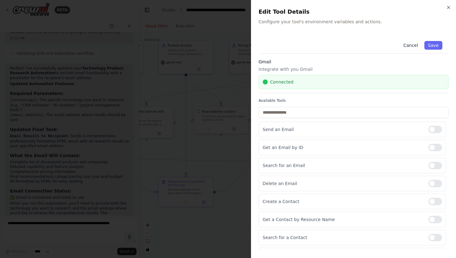
click at [408, 44] on button "Cancel" at bounding box center [410, 45] width 22 height 9
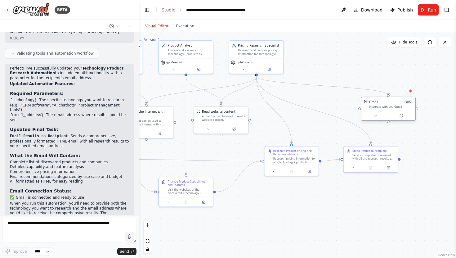
click at [379, 106] on div "Integrate with you Gmail" at bounding box center [390, 106] width 43 height 3
click at [399, 116] on icon at bounding box center [400, 115] width 3 height 3
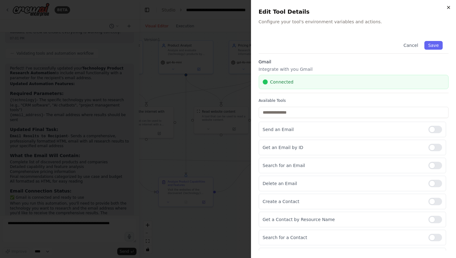
click at [449, 6] on icon "button" at bounding box center [448, 7] width 2 height 2
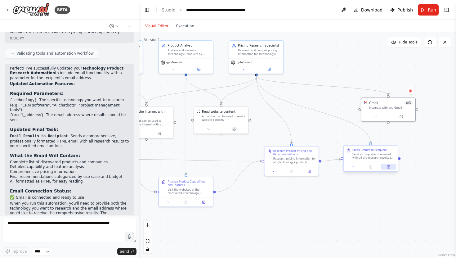
click at [388, 168] on icon at bounding box center [388, 166] width 3 height 3
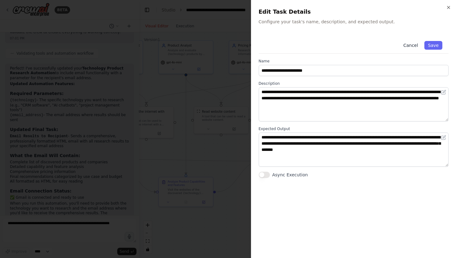
click at [410, 45] on button "Cancel" at bounding box center [410, 45] width 22 height 9
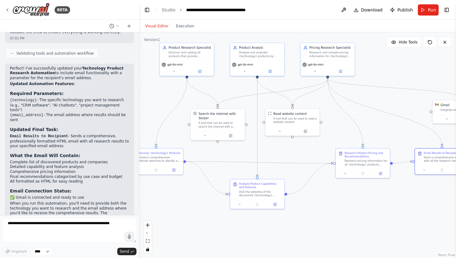
drag, startPoint x: 241, startPoint y: 97, endPoint x: 327, endPoint y: 99, distance: 85.9
click at [327, 99] on div ".deletable-edge-delete-btn { width: 20px; height: 20px; border: 0px solid #ffff…" at bounding box center [297, 144] width 317 height 225
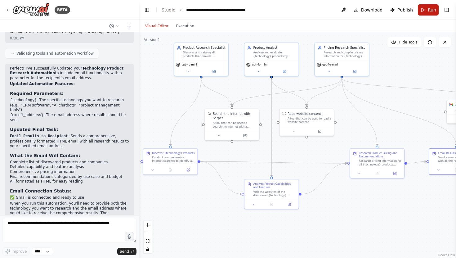
click at [432, 11] on span "Run" at bounding box center [431, 10] width 8 height 6
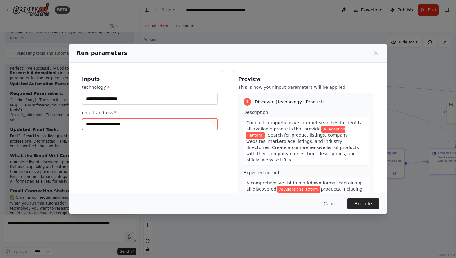
click at [153, 126] on input "email_address *" at bounding box center [150, 124] width 136 height 12
type input "**********"
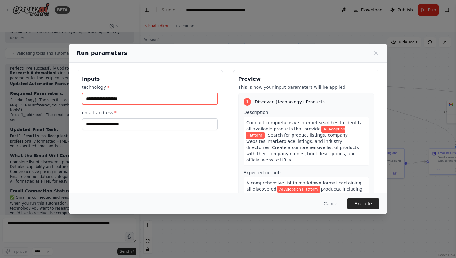
click at [152, 100] on input "**********" at bounding box center [150, 99] width 136 height 12
type input "**********"
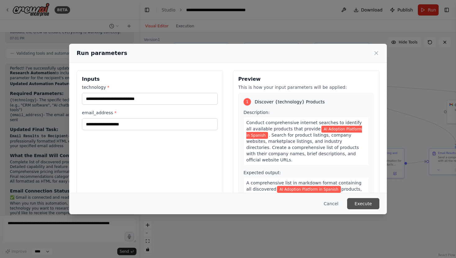
click at [359, 202] on button "Execute" at bounding box center [363, 203] width 32 height 11
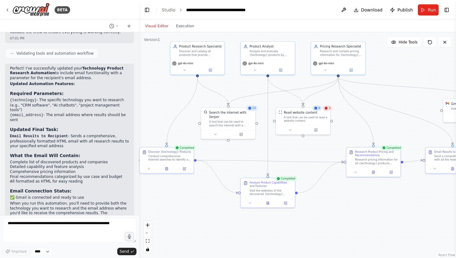
drag, startPoint x: 396, startPoint y: 128, endPoint x: 366, endPoint y: 107, distance: 37.2
click at [392, 127] on div ".deletable-edge-delete-btn { width: 20px; height: 20px; border: 0px solid #ffff…" at bounding box center [297, 144] width 317 height 225
click at [399, 11] on span "Publish" at bounding box center [404, 10] width 15 height 6
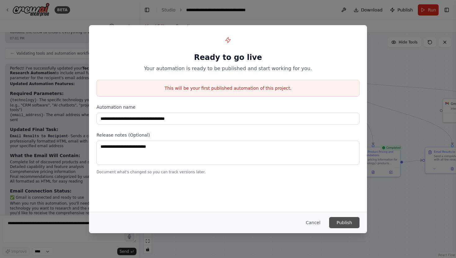
click at [341, 219] on button "Publish" at bounding box center [344, 222] width 30 height 11
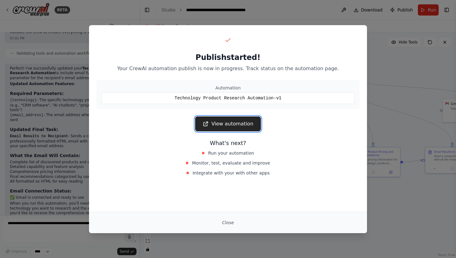
click at [243, 124] on link "View automation" at bounding box center [227, 123] width 65 height 15
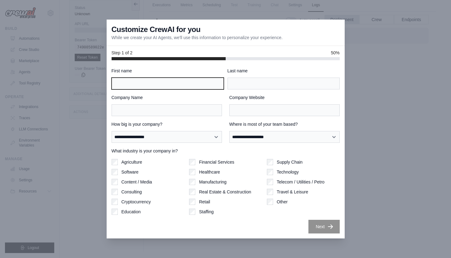
click at [190, 82] on input "First name" at bounding box center [168, 83] width 112 height 12
type input "******"
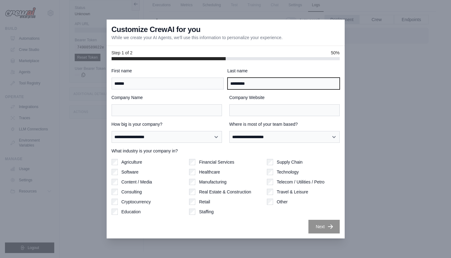
type input "*********"
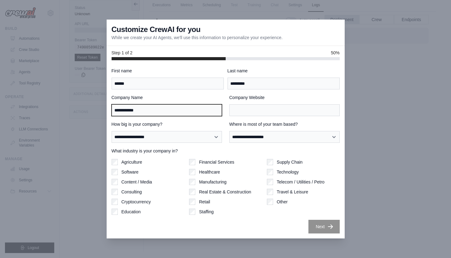
type input "**********"
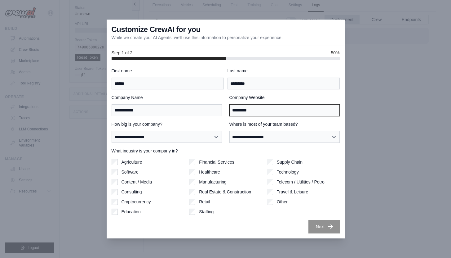
type input "*********"
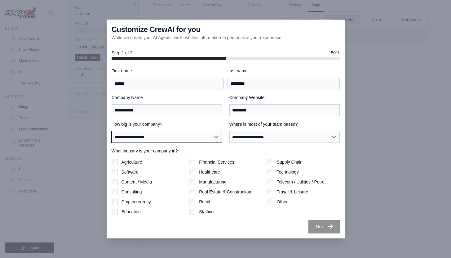
click at [212, 135] on select "**********" at bounding box center [167, 137] width 110 height 12
select select "**********"
click at [112, 131] on select "**********" at bounding box center [167, 137] width 110 height 12
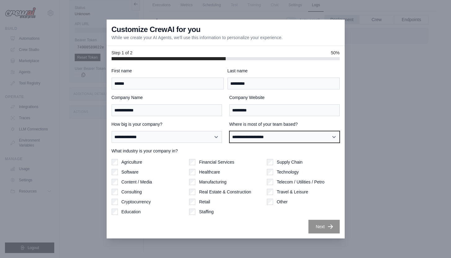
click at [259, 135] on select "**********" at bounding box center [284, 137] width 110 height 12
select select "**********"
click at [229, 131] on select "**********" at bounding box center [284, 137] width 110 height 12
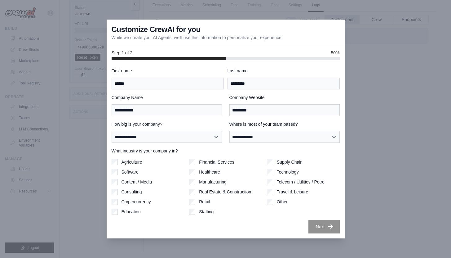
click at [130, 174] on label "Software" at bounding box center [129, 172] width 17 height 6
click at [318, 223] on button "Next" at bounding box center [323, 226] width 31 height 14
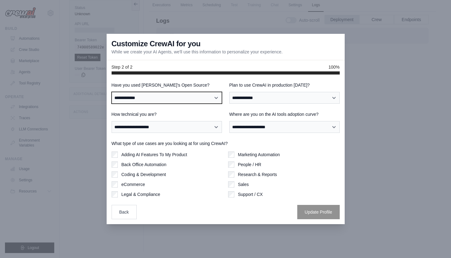
click at [197, 96] on select "**********" at bounding box center [167, 98] width 110 height 12
select select "**"
click at [112, 92] on select "**********" at bounding box center [167, 98] width 110 height 12
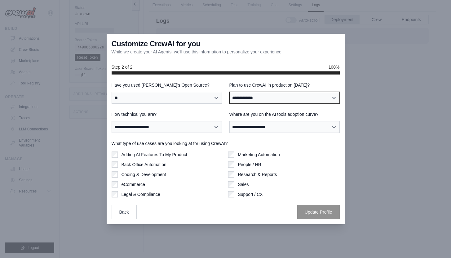
click at [289, 99] on select "**********" at bounding box center [284, 98] width 110 height 12
select select "*****"
click at [229, 92] on select "**********" at bounding box center [284, 98] width 110 height 12
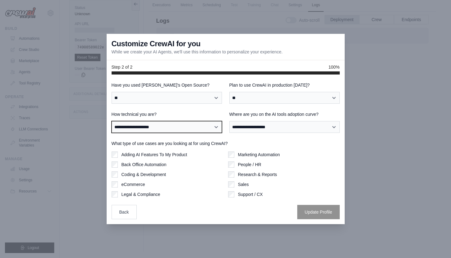
click at [185, 129] on select "**********" at bounding box center [167, 127] width 110 height 12
select select "**********"
click at [112, 121] on select "**********" at bounding box center [167, 127] width 110 height 12
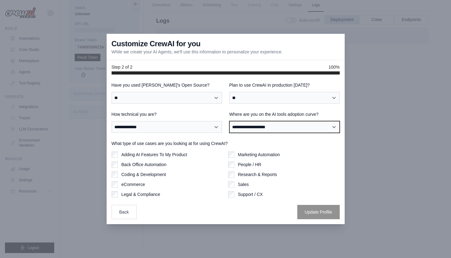
click at [279, 127] on select "**********" at bounding box center [284, 127] width 110 height 12
select select "**********"
click at [229, 121] on select "**********" at bounding box center [284, 127] width 110 height 12
click at [162, 155] on label "Adding AI Features To My Product" at bounding box center [154, 154] width 66 height 6
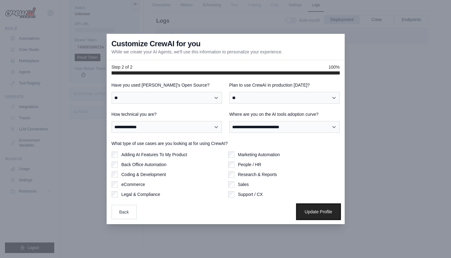
click at [310, 211] on button "Update Profile" at bounding box center [318, 211] width 42 height 14
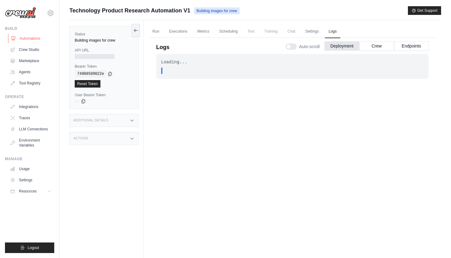
click at [29, 36] on link "Automations" at bounding box center [31, 38] width 47 height 10
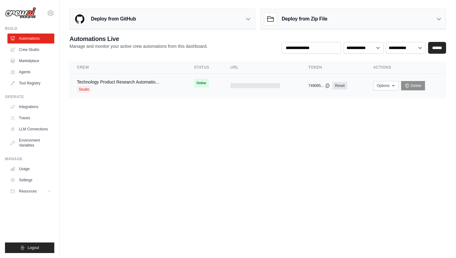
click at [129, 86] on div "Technology Product Research Automatio... Studio" at bounding box center [118, 86] width 82 height 14
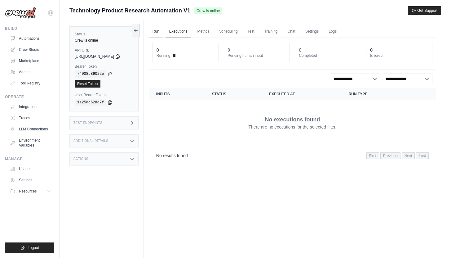
click at [158, 28] on link "Run" at bounding box center [156, 31] width 14 height 13
